Goal: Communication & Community: Share content

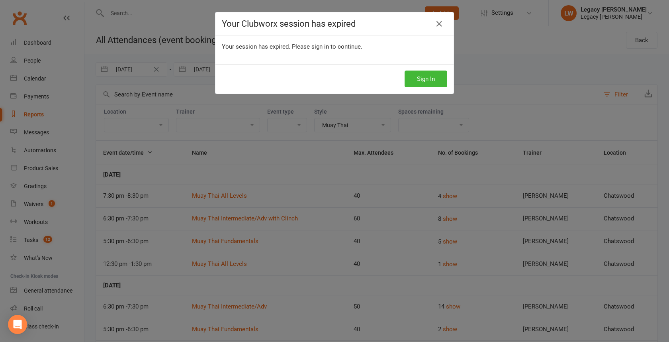
select select "2949"
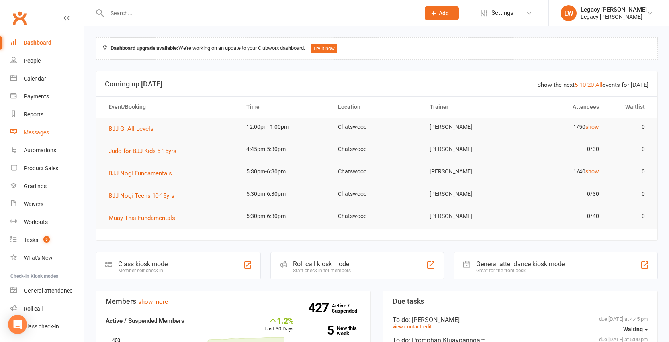
click at [33, 130] on div "Messages" at bounding box center [36, 132] width 25 height 6
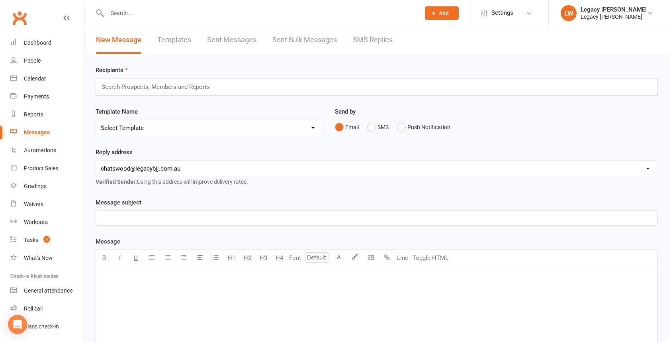
click at [169, 85] on input "text" at bounding box center [159, 87] width 117 height 10
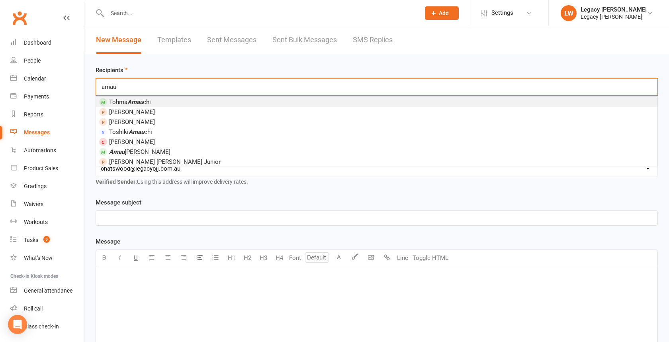
type input "amaur"
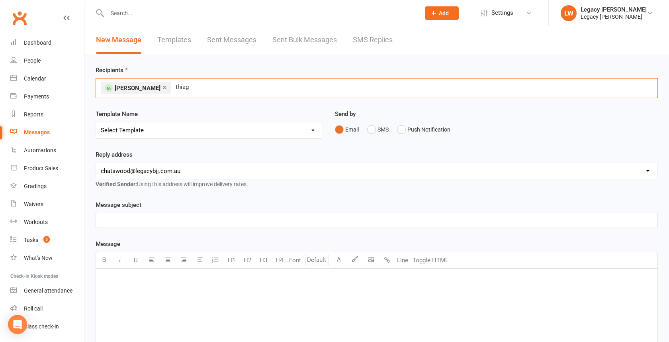
type input "thiago"
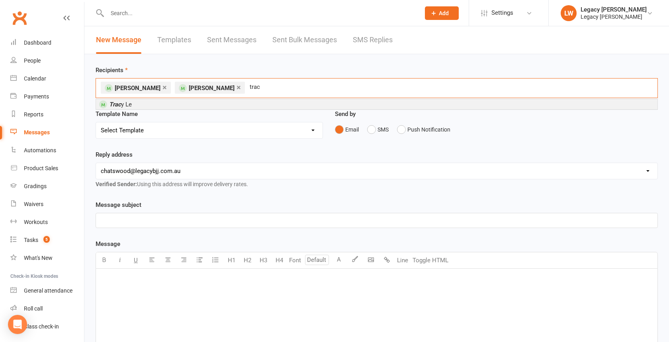
type input "[PERSON_NAME]"
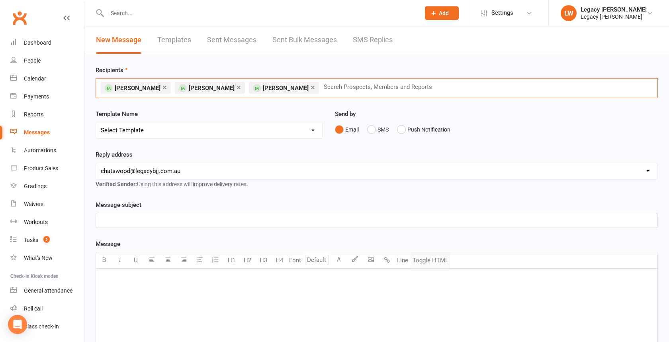
click at [431, 259] on button "Toggle HTML" at bounding box center [430, 260] width 40 height 16
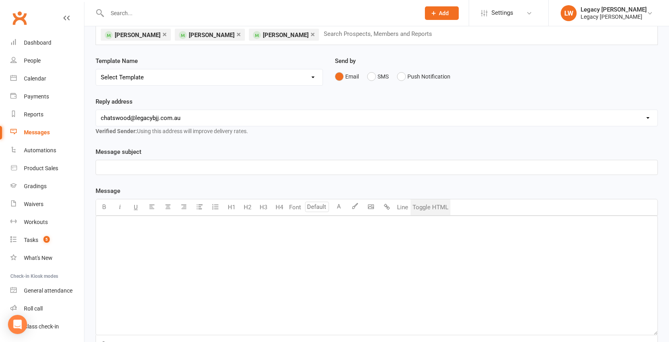
scroll to position [56, 0]
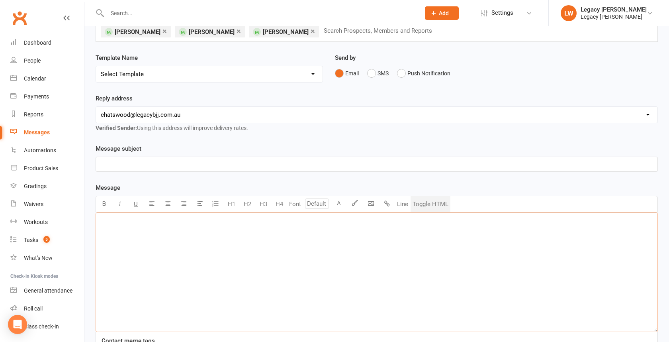
click at [244, 266] on textarea at bounding box center [377, 271] width 562 height 119
paste textarea "<!DOCTYPE HTML PUBLIC "-//W3C//DTD XHTML 1.0 Transitional //EN" "[URL][DOMAIN_N…"
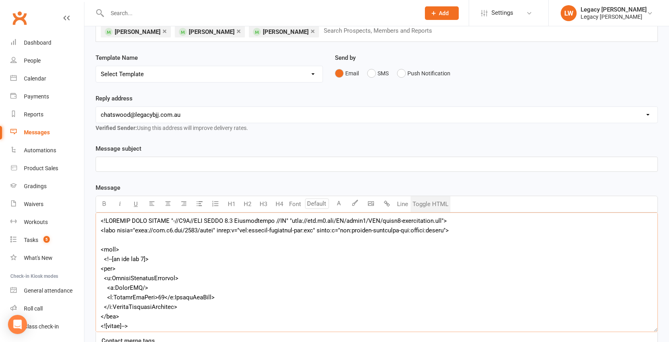
scroll to position [18343, 0]
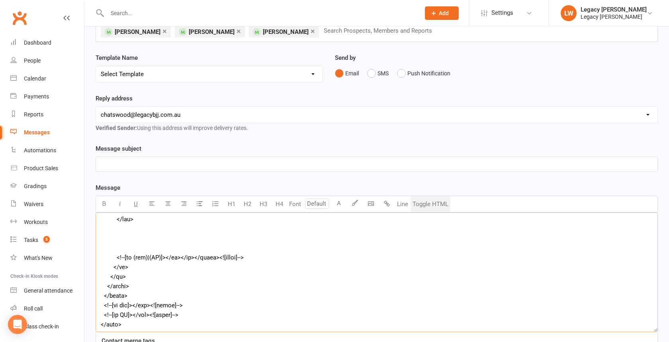
type textarea "<!DOCTYPE HTML PUBLIC "-//W3C//DTD XHTML 1.0 Transitional //EN" "[URL][DOMAIN_N…"
click at [161, 159] on p "﻿" at bounding box center [377, 164] width 552 height 10
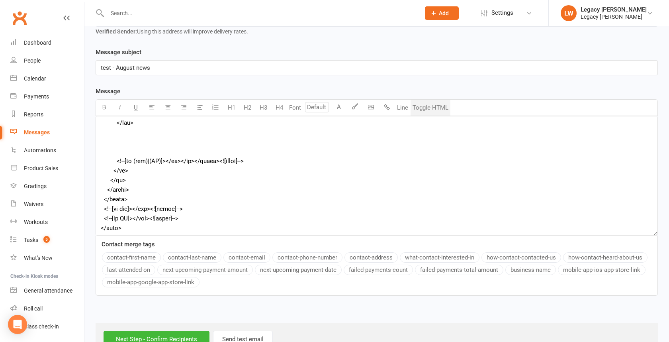
scroll to position [174, 0]
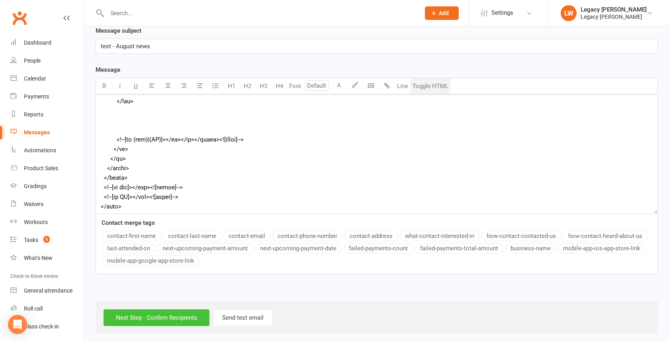
click at [167, 312] on input "Next Step - Confirm Recipients" at bounding box center [156, 317] width 106 height 17
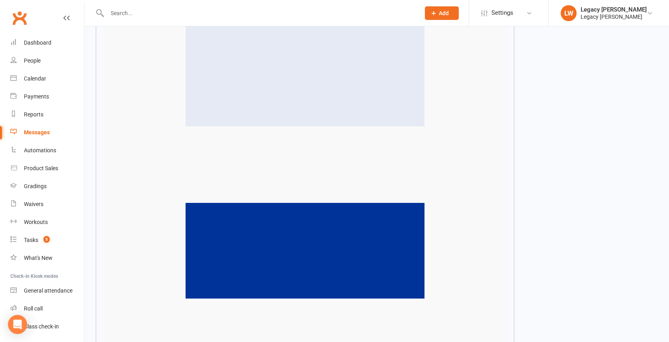
scroll to position [12881, 0]
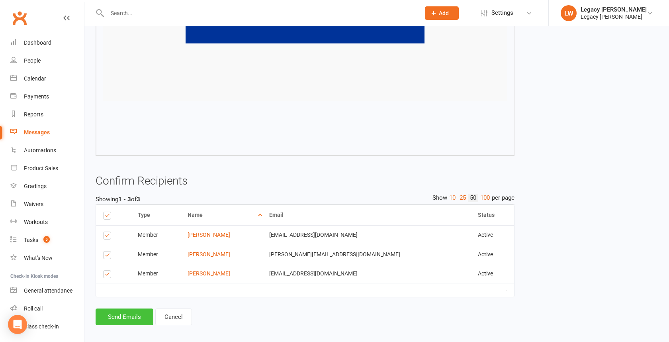
click at [129, 310] on button "Send Emails" at bounding box center [125, 316] width 58 height 17
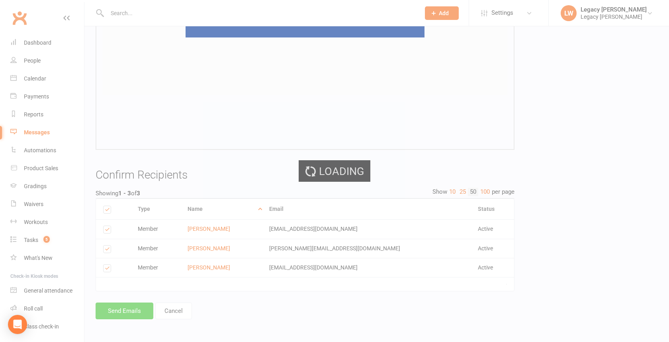
scroll to position [12667, 0]
